Goal: Register for event/course

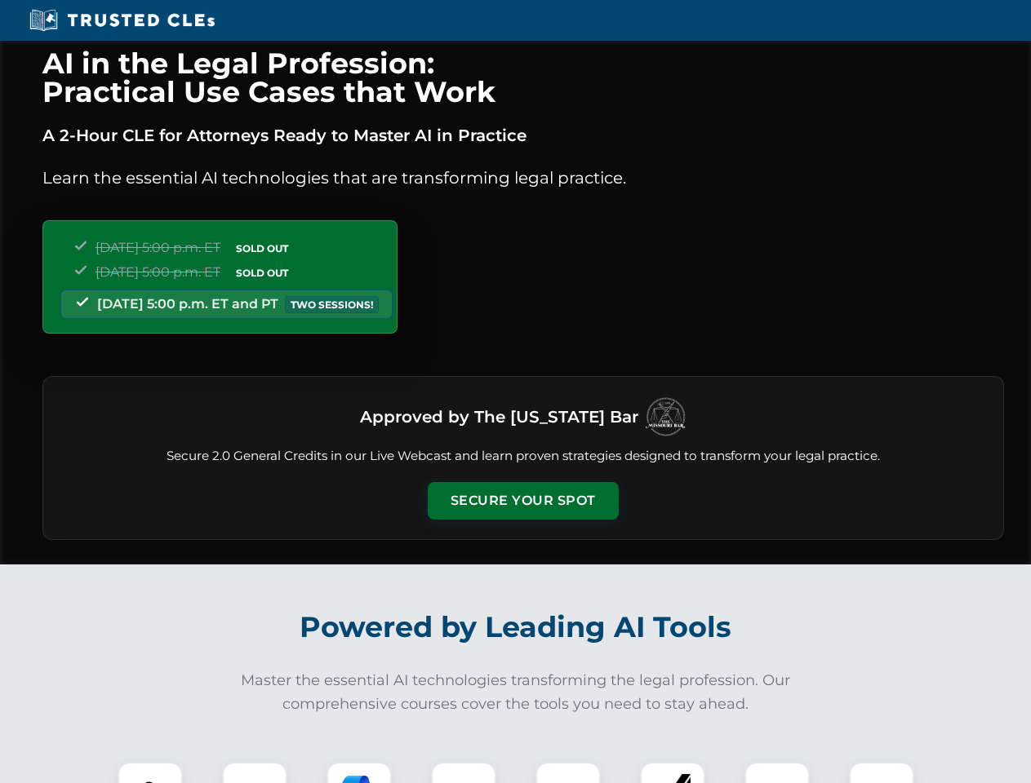
click at [522, 501] on button "Secure Your Spot" at bounding box center [523, 501] width 191 height 38
click at [150, 773] on img at bounding box center [149, 794] width 47 height 47
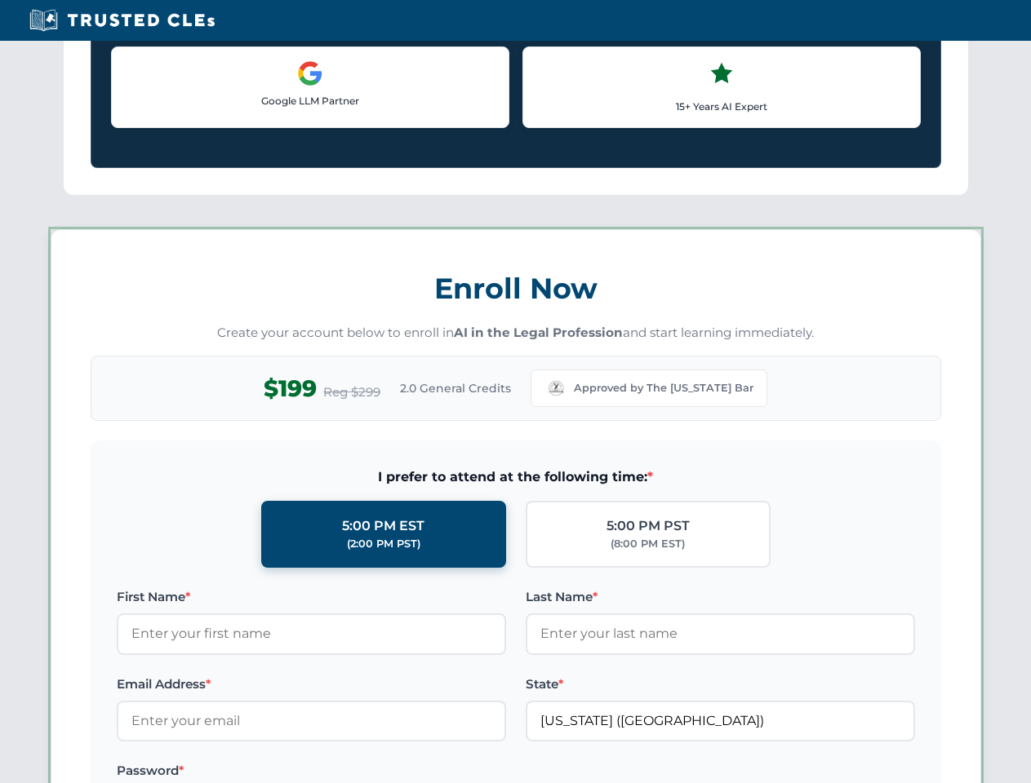
click at [359, 773] on label "Password *" at bounding box center [311, 771] width 389 height 20
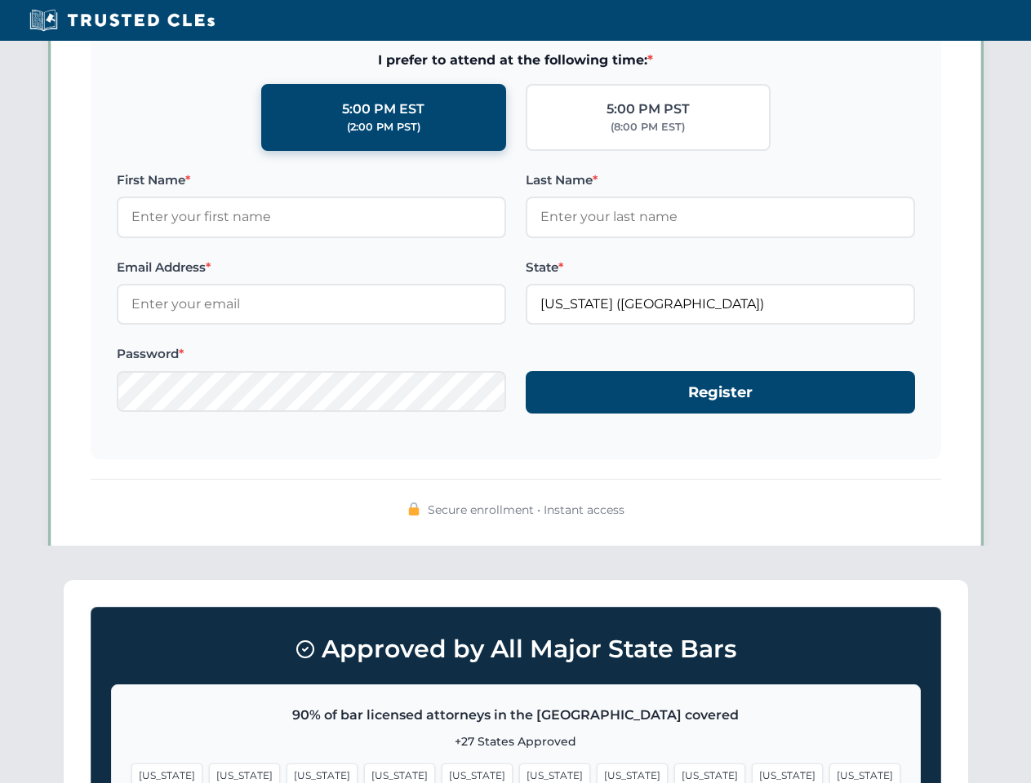
click at [752, 773] on span "[US_STATE]" at bounding box center [787, 776] width 71 height 24
